Goal: Information Seeking & Learning: Learn about a topic

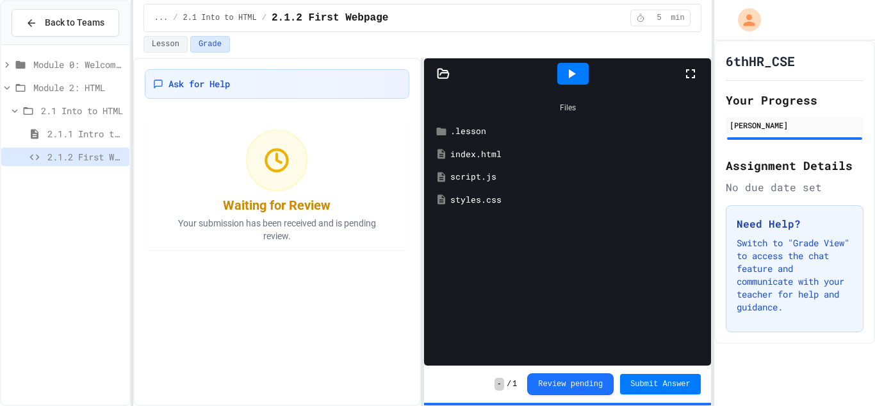
click at [88, 136] on span "2.1.1 Intro to HTML" at bounding box center [85, 133] width 77 height 13
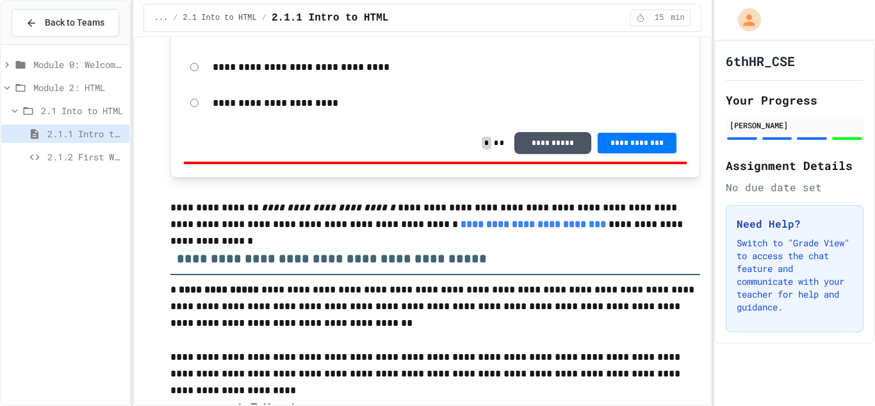
scroll to position [337, 0]
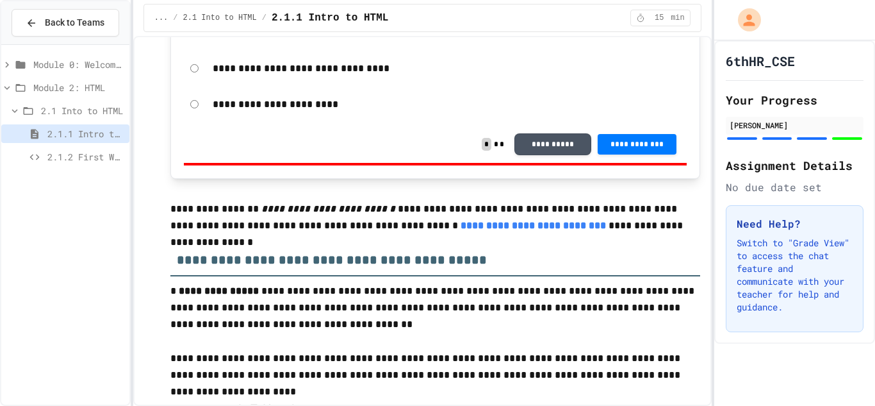
click at [552, 143] on button "**********" at bounding box center [553, 144] width 77 height 22
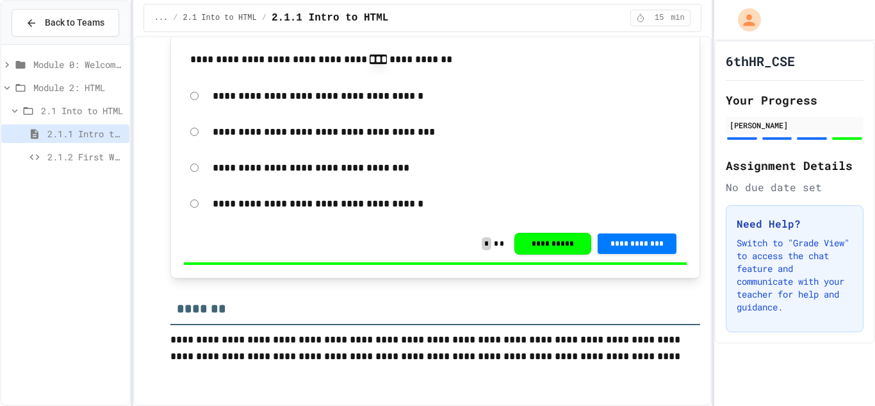
scroll to position [4786, 0]
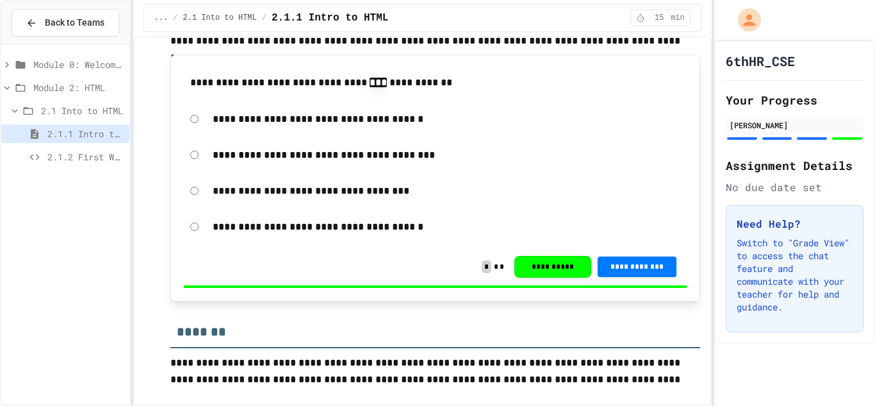
click at [44, 157] on div "2.1.2 First Webpage" at bounding box center [65, 156] width 128 height 19
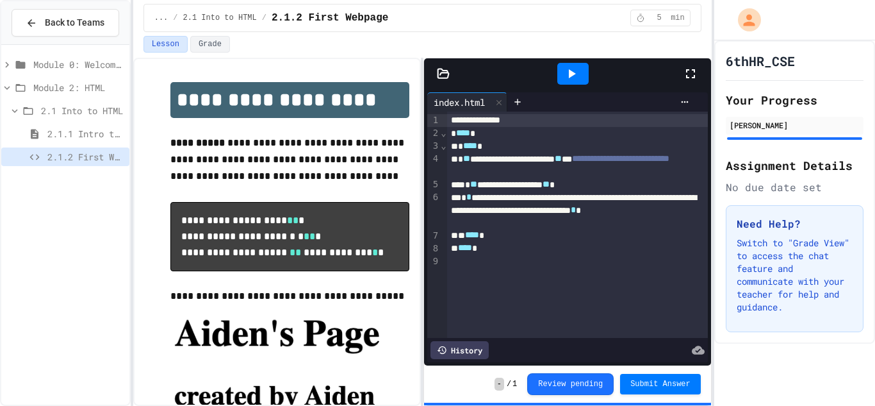
click at [594, 383] on button "Review pending" at bounding box center [570, 384] width 87 height 22
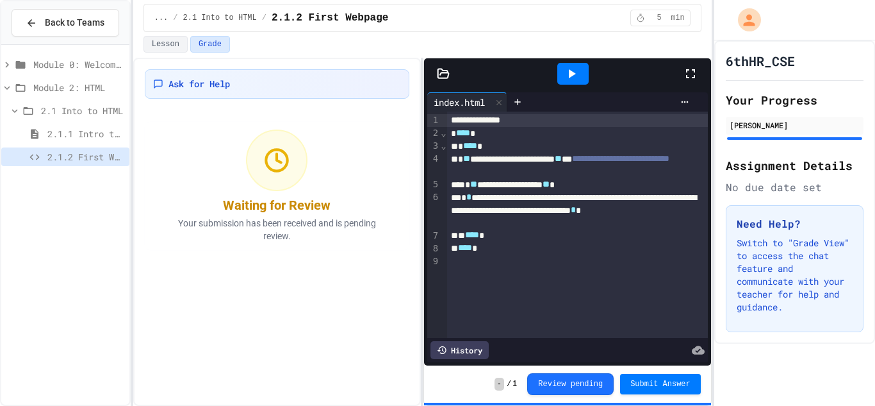
click at [170, 255] on div "Ask for Help Waiting for Review Your submission has been received and is pendin…" at bounding box center [277, 232] width 288 height 348
click at [97, 116] on span "2.1 Into to HTML" at bounding box center [82, 110] width 83 height 13
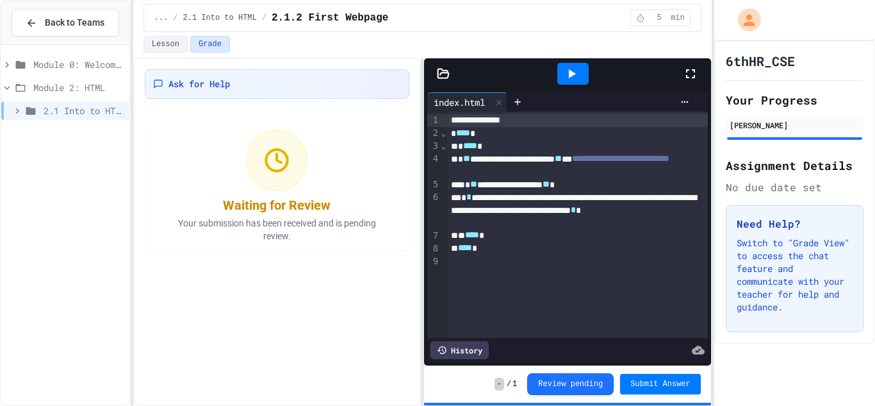
click at [575, 76] on icon at bounding box center [571, 73] width 15 height 15
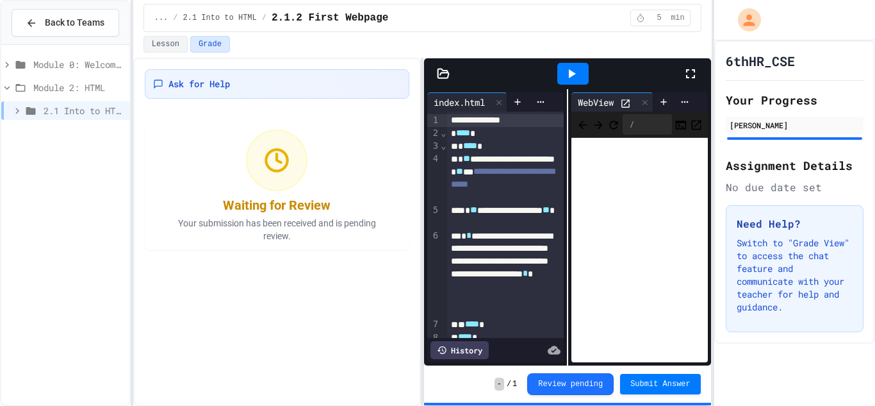
click at [56, 145] on div "Module 0: Welcome to Web Development Module 2: HTML 2.1 Into to HTML" at bounding box center [65, 224] width 128 height 349
